Goal: Task Accomplishment & Management: Manage account settings

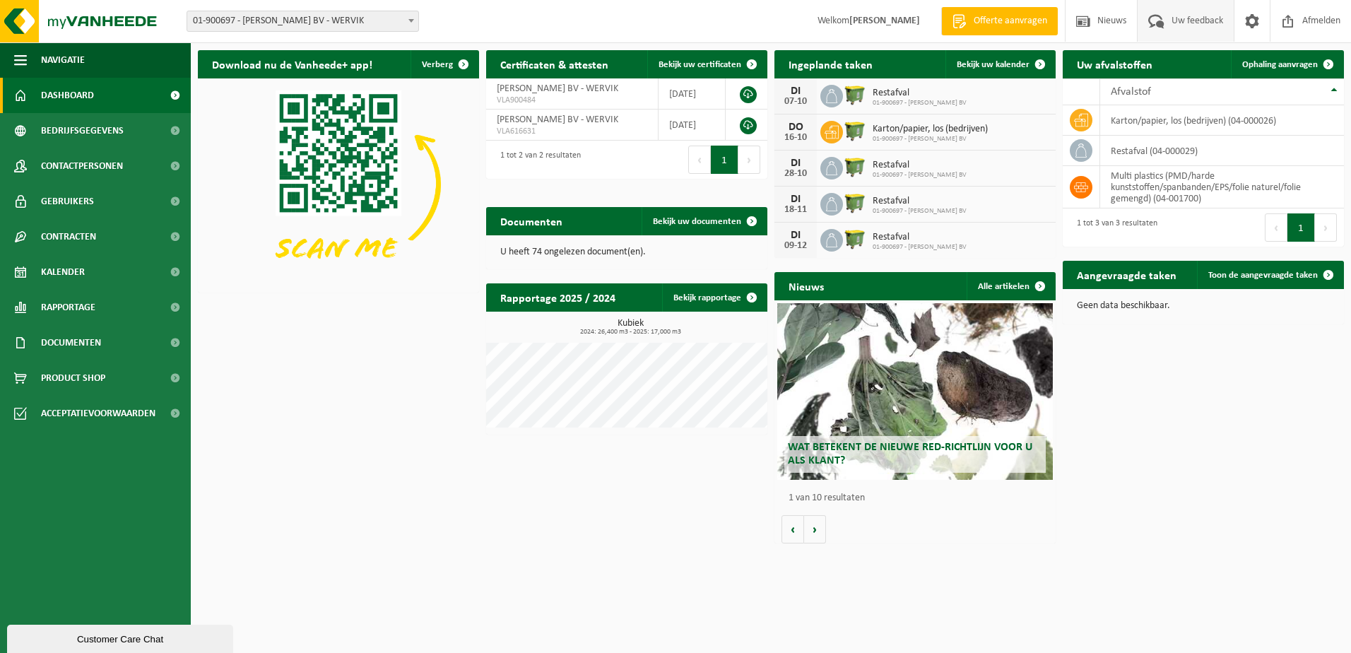
click at [1174, 26] on span "Uw feedback" at bounding box center [1197, 21] width 59 height 42
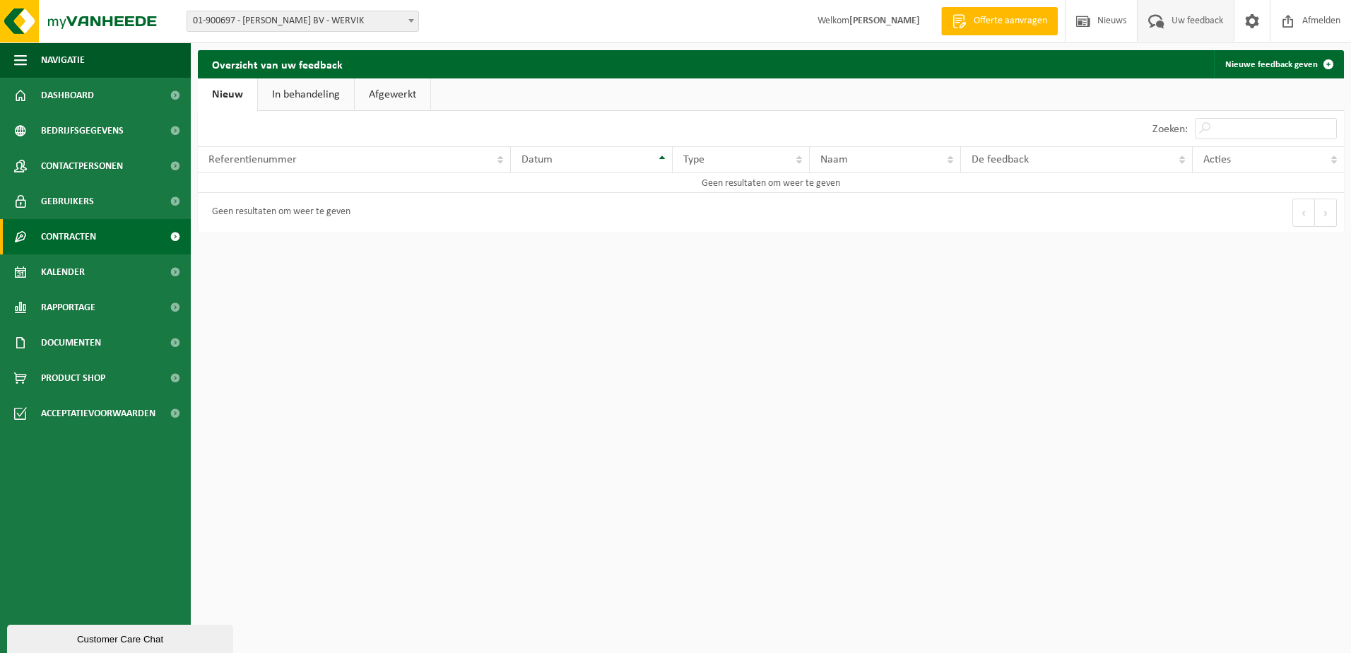
click at [84, 237] on span "Contracten" at bounding box center [68, 236] width 55 height 35
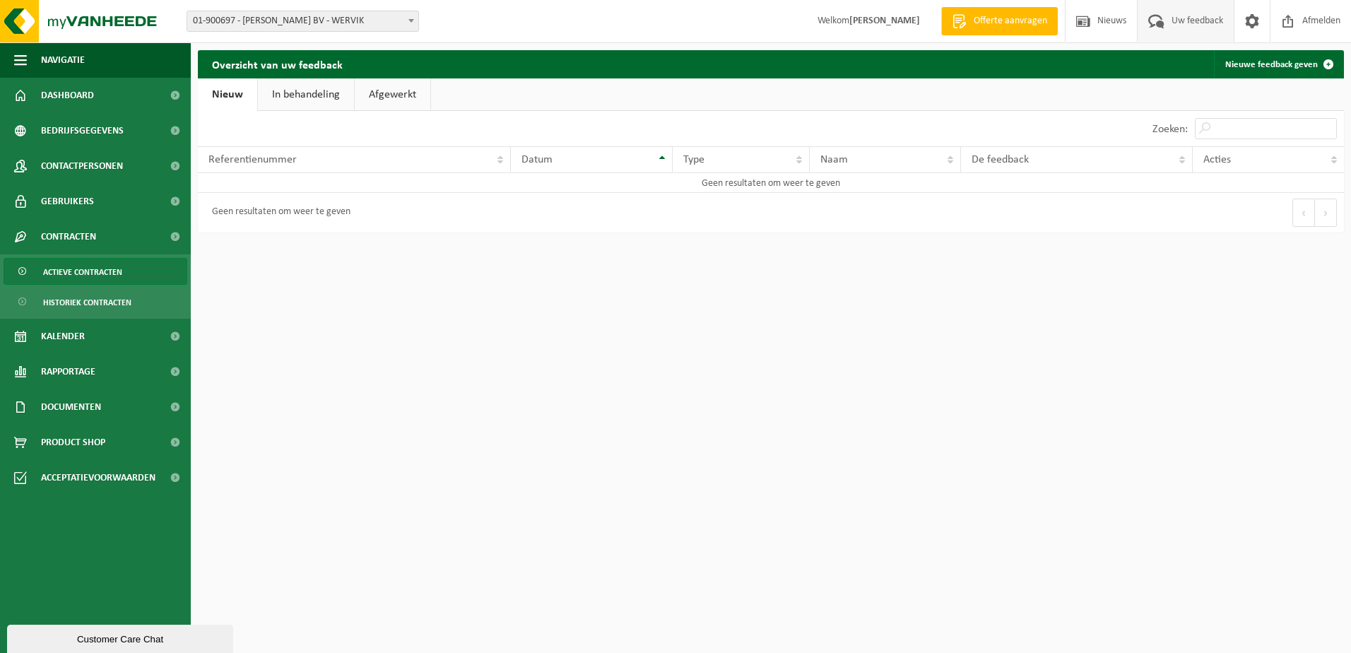
click at [76, 270] on span "Actieve contracten" at bounding box center [82, 272] width 79 height 27
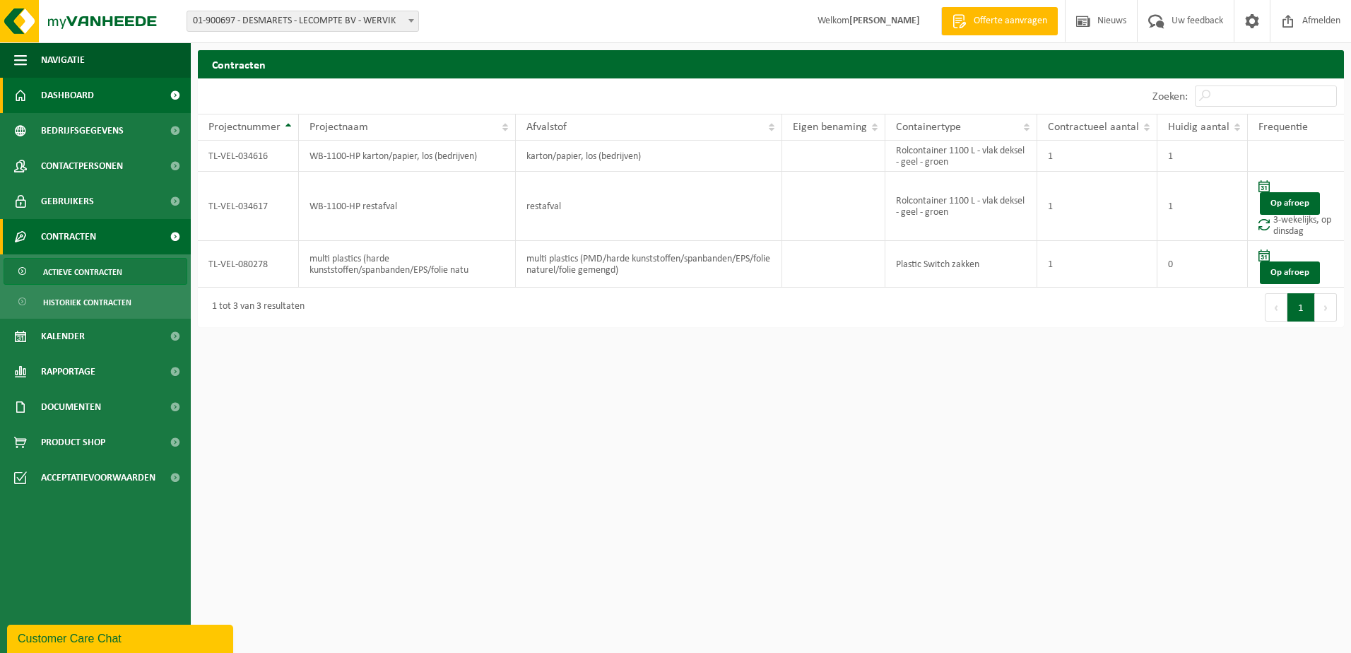
click at [69, 91] on span "Dashboard" at bounding box center [67, 95] width 53 height 35
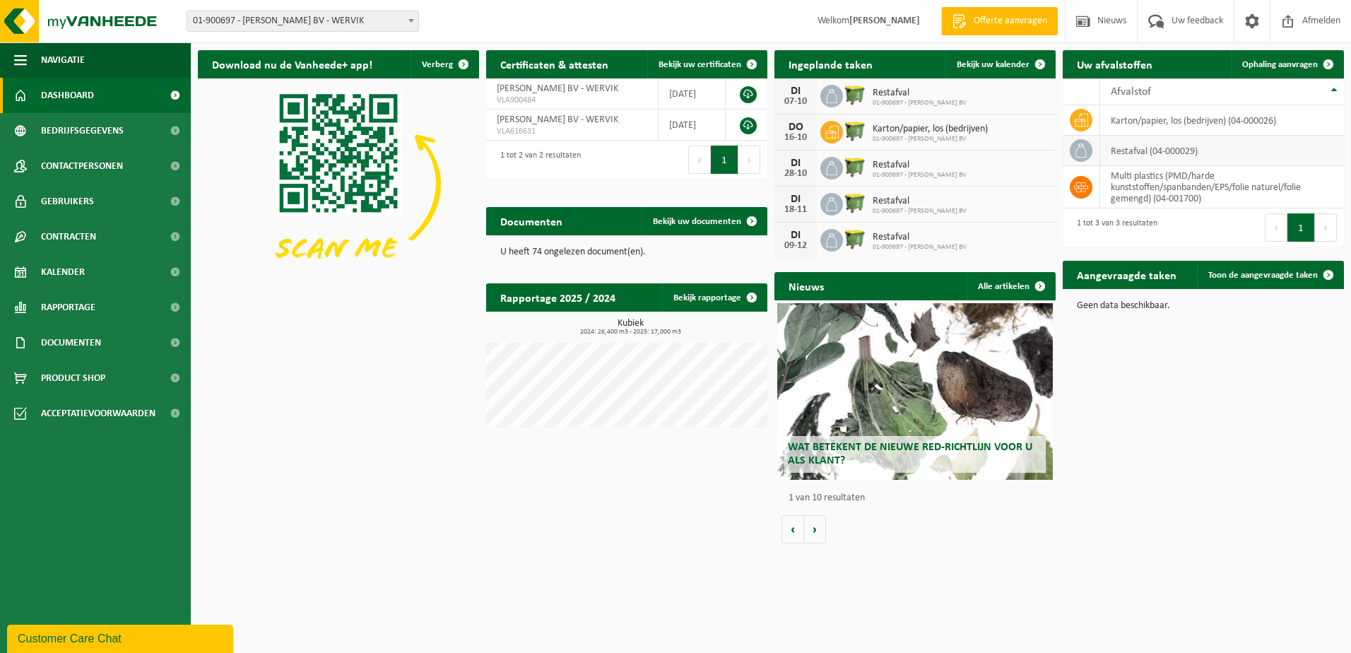
click at [1139, 144] on td "restafval (04-000029)" at bounding box center [1222, 151] width 244 height 30
click at [1080, 149] on icon at bounding box center [1081, 150] width 14 height 14
click at [989, 58] on link "Bekijk uw kalender" at bounding box center [999, 64] width 109 height 28
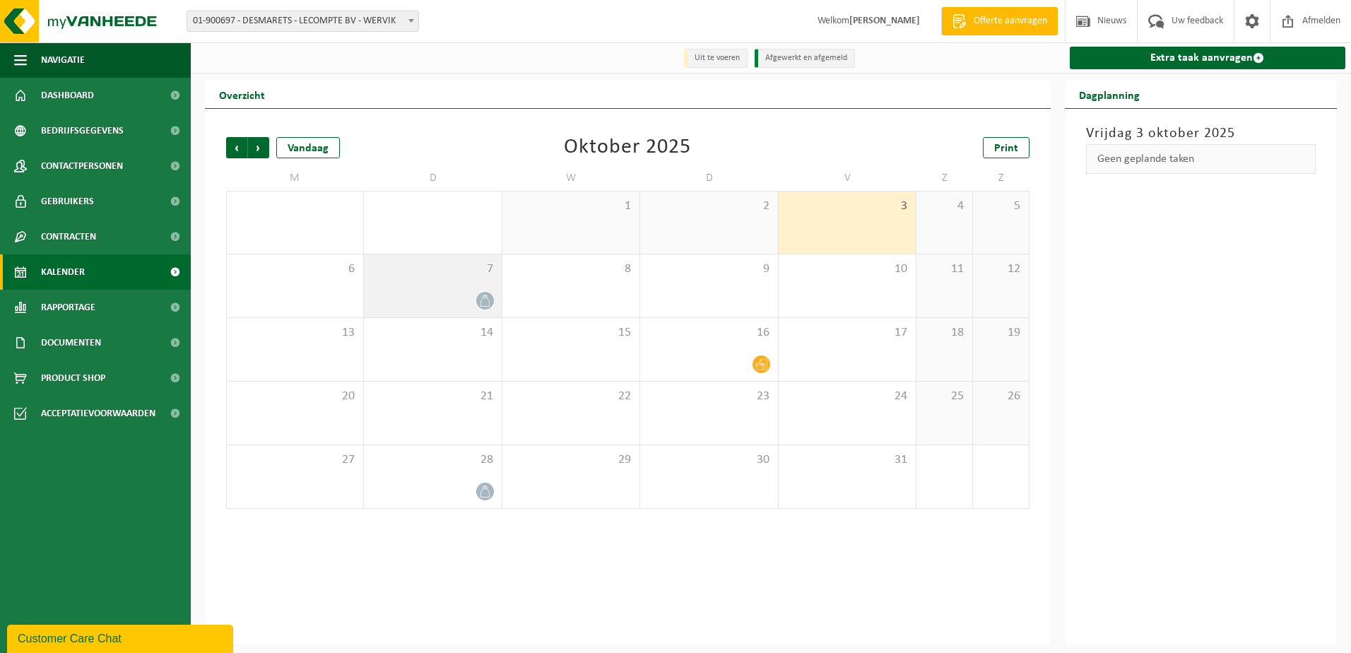
click at [494, 301] on div "7" at bounding box center [432, 285] width 137 height 63
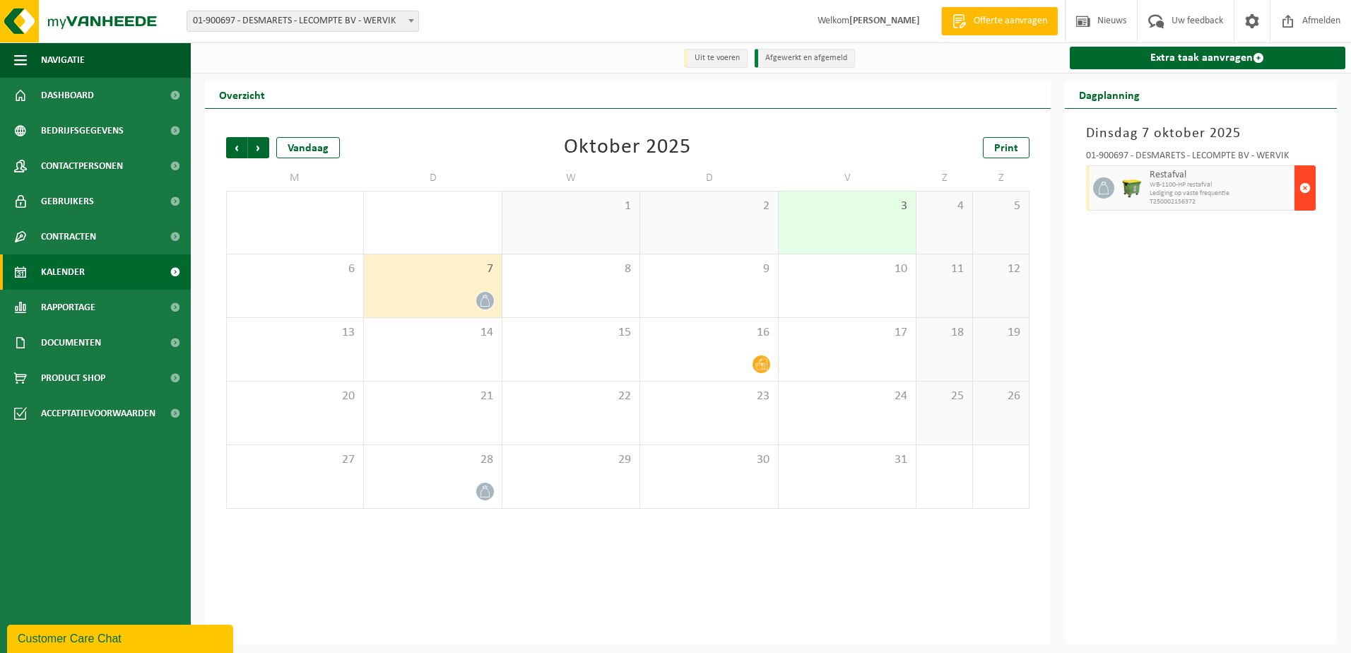
click at [1299, 193] on span "button" at bounding box center [1304, 188] width 11 height 28
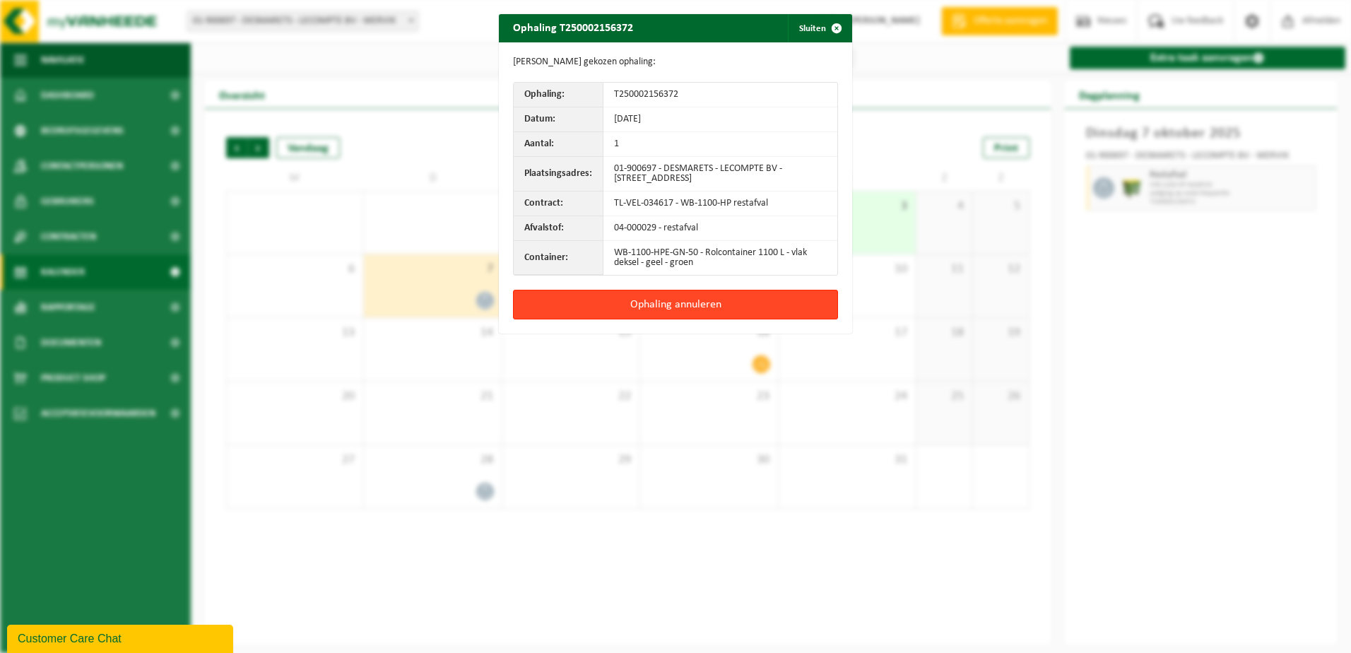
click at [622, 297] on button "Ophaling annuleren" at bounding box center [675, 305] width 325 height 30
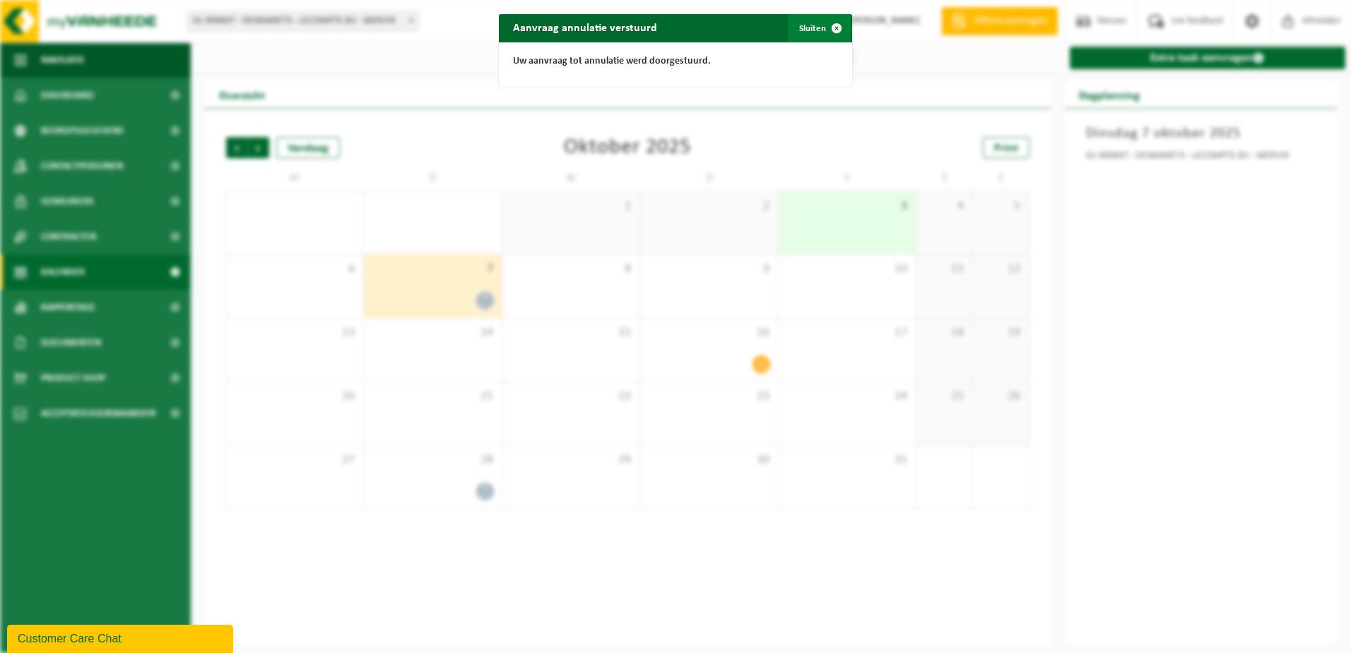
click at [822, 30] on span "button" at bounding box center [836, 28] width 28 height 28
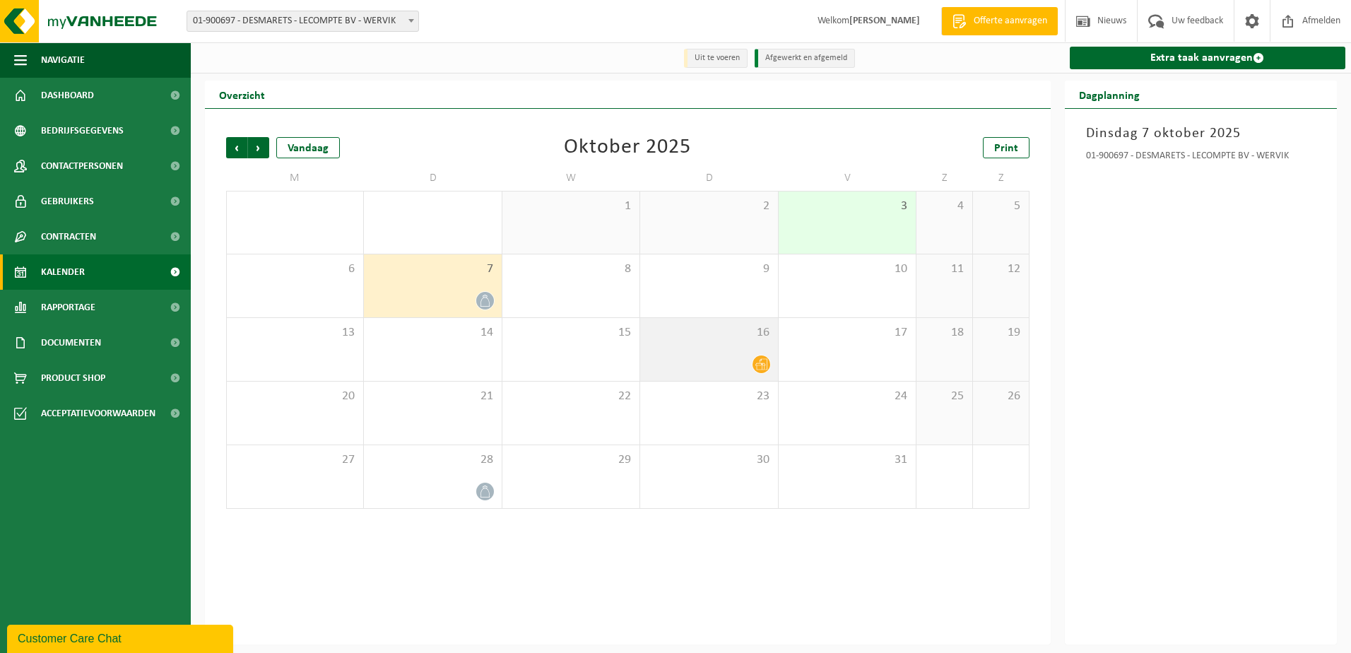
click at [741, 353] on div "16" at bounding box center [708, 349] width 137 height 63
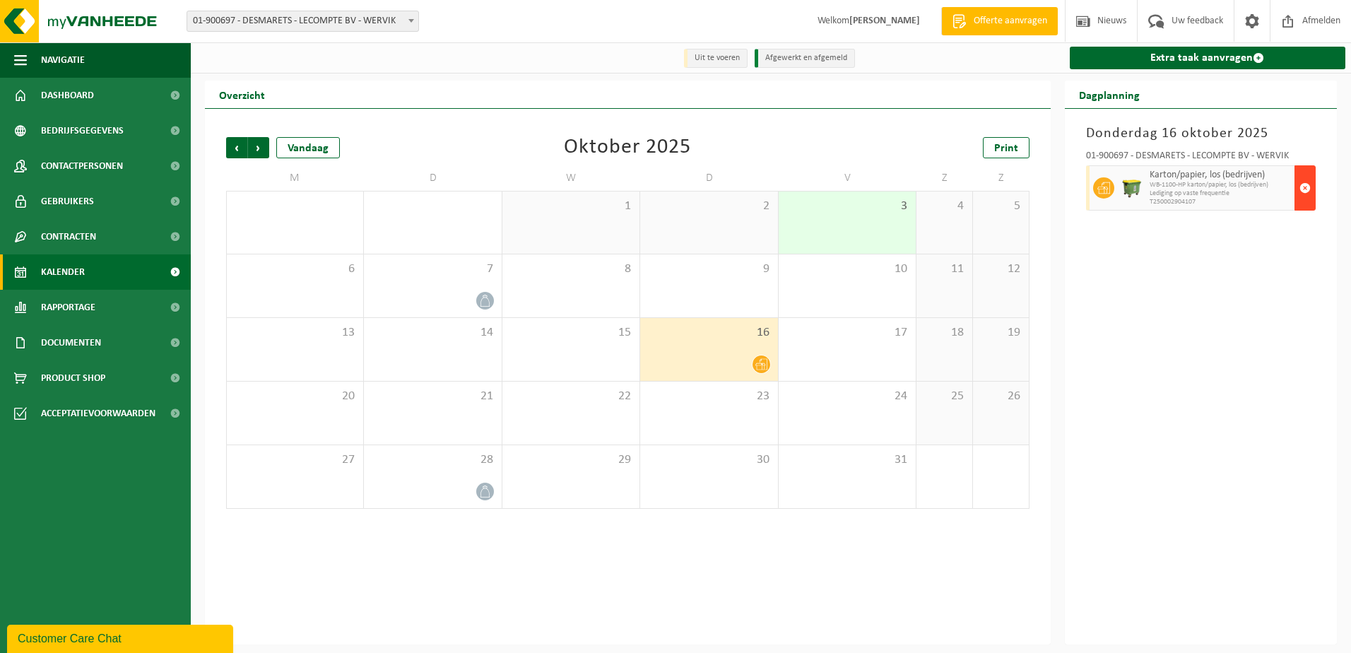
click at [1306, 192] on span "button" at bounding box center [1304, 188] width 11 height 28
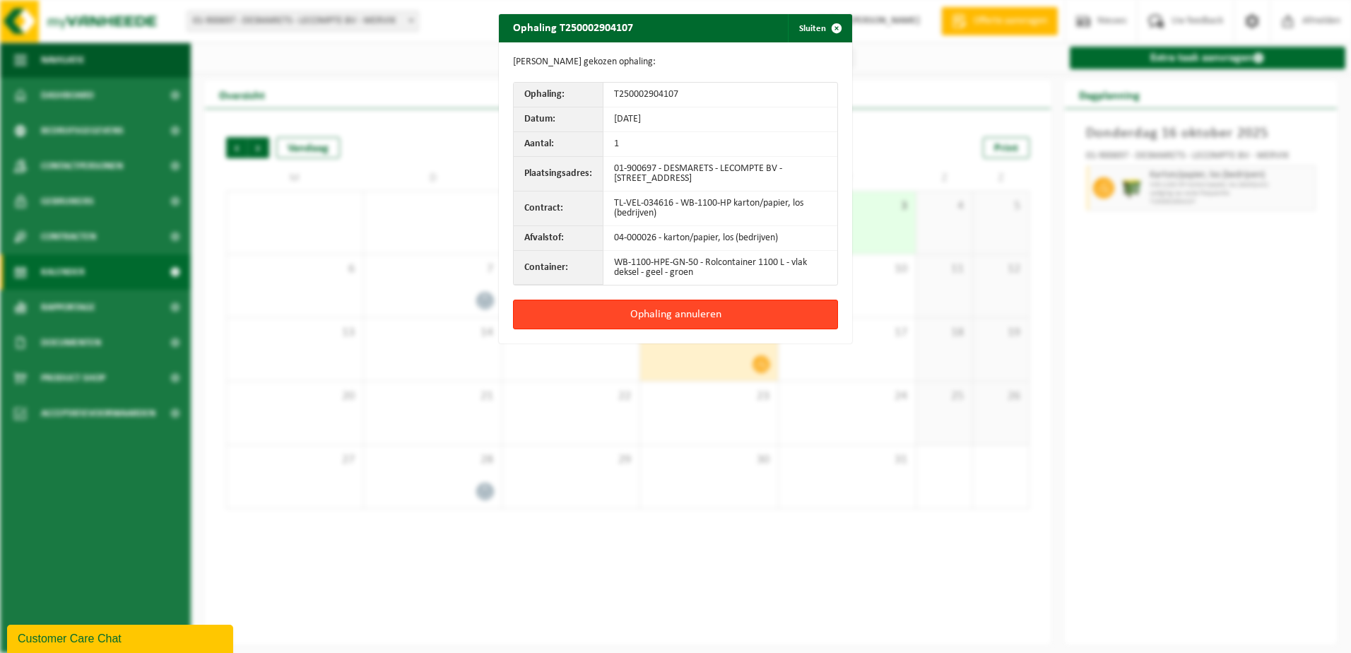
click at [650, 314] on button "Ophaling annuleren" at bounding box center [675, 314] width 325 height 30
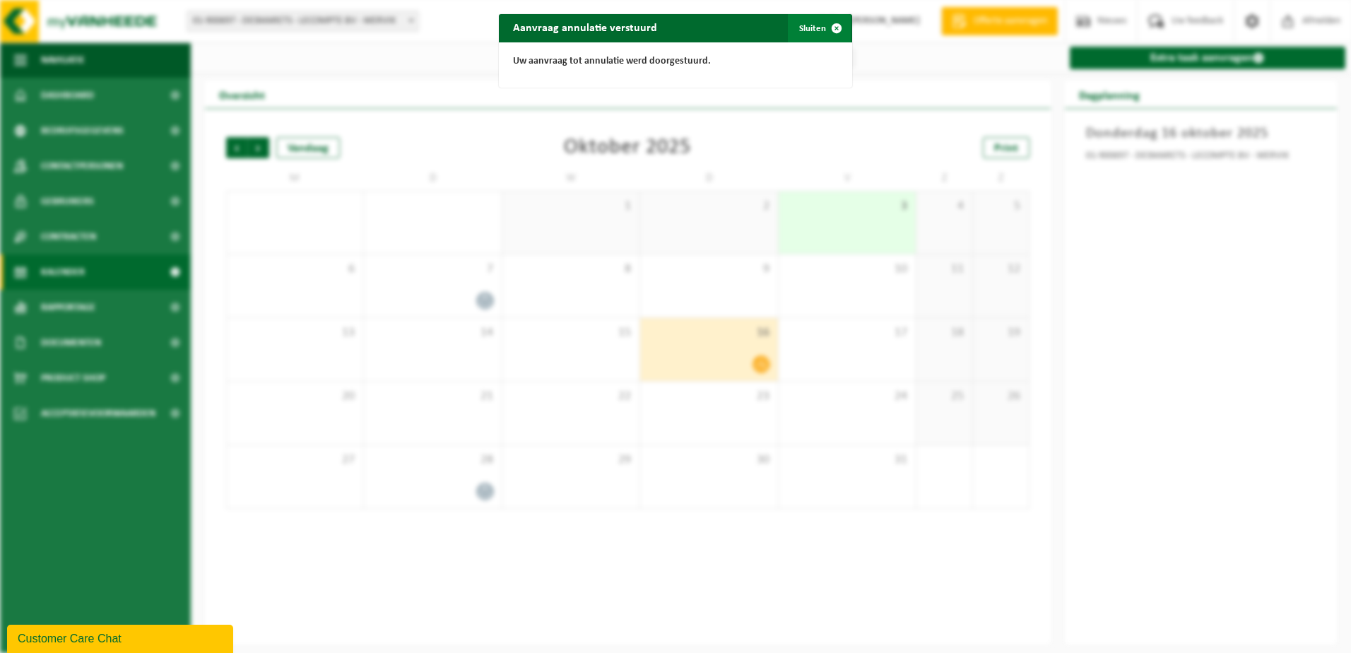
click at [800, 31] on button "Sluiten" at bounding box center [819, 28] width 63 height 28
